Goal: Navigation & Orientation: Find specific page/section

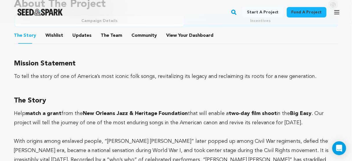
scroll to position [370, 0]
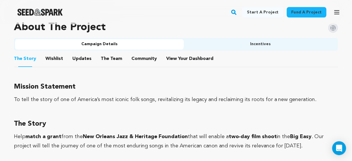
click at [51, 53] on button "Wishlist" at bounding box center [54, 60] width 14 height 14
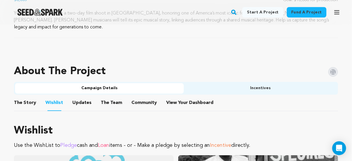
scroll to position [324, 0]
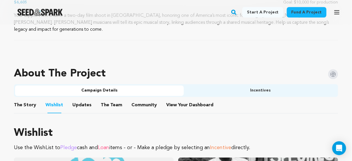
click at [170, 99] on button "View Your Dashboard" at bounding box center [173, 106] width 14 height 14
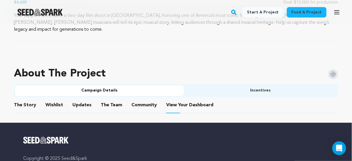
click at [239, 85] on button "Incentives" at bounding box center [260, 90] width 153 height 10
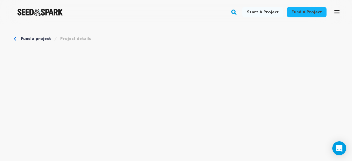
scroll to position [324, 0]
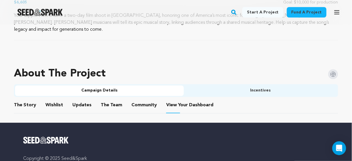
click at [243, 85] on button "Incentives" at bounding box center [260, 90] width 153 height 10
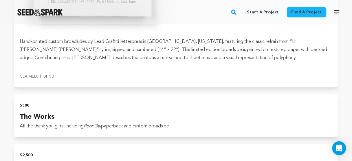
scroll to position [1111, 0]
